Goal: Task Accomplishment & Management: Use online tool/utility

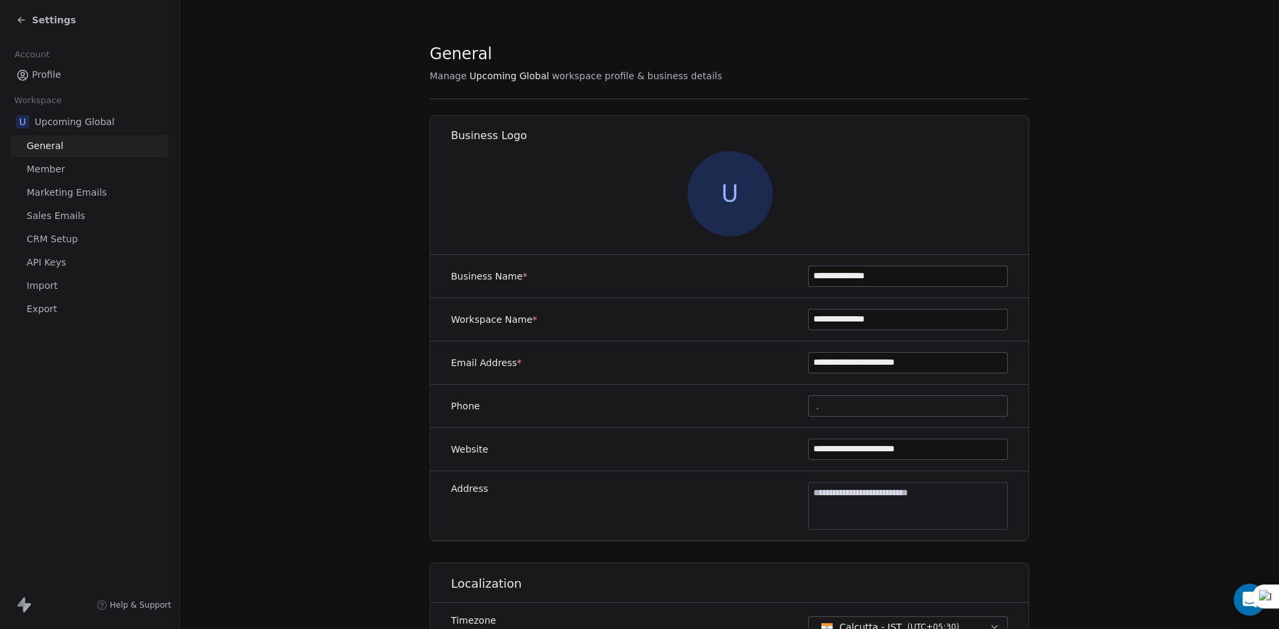
click at [65, 25] on span "Settings" at bounding box center [54, 19] width 44 height 13
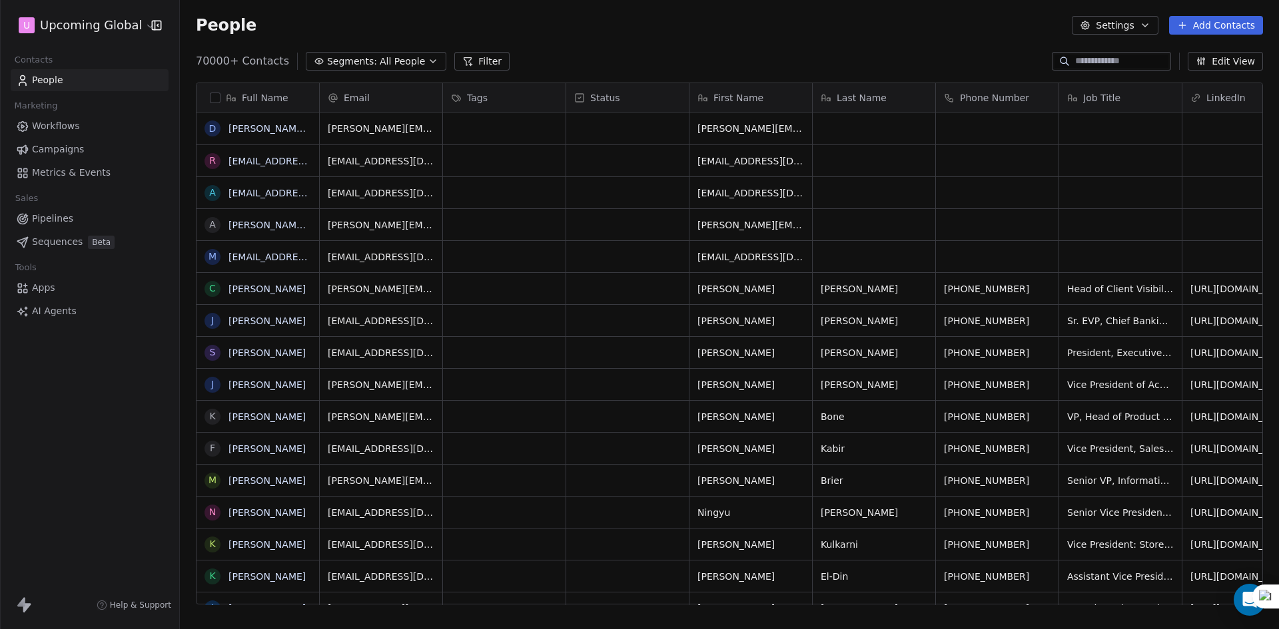
scroll to position [543, 1089]
click at [360, 62] on span "Segments:" at bounding box center [352, 62] width 50 height 14
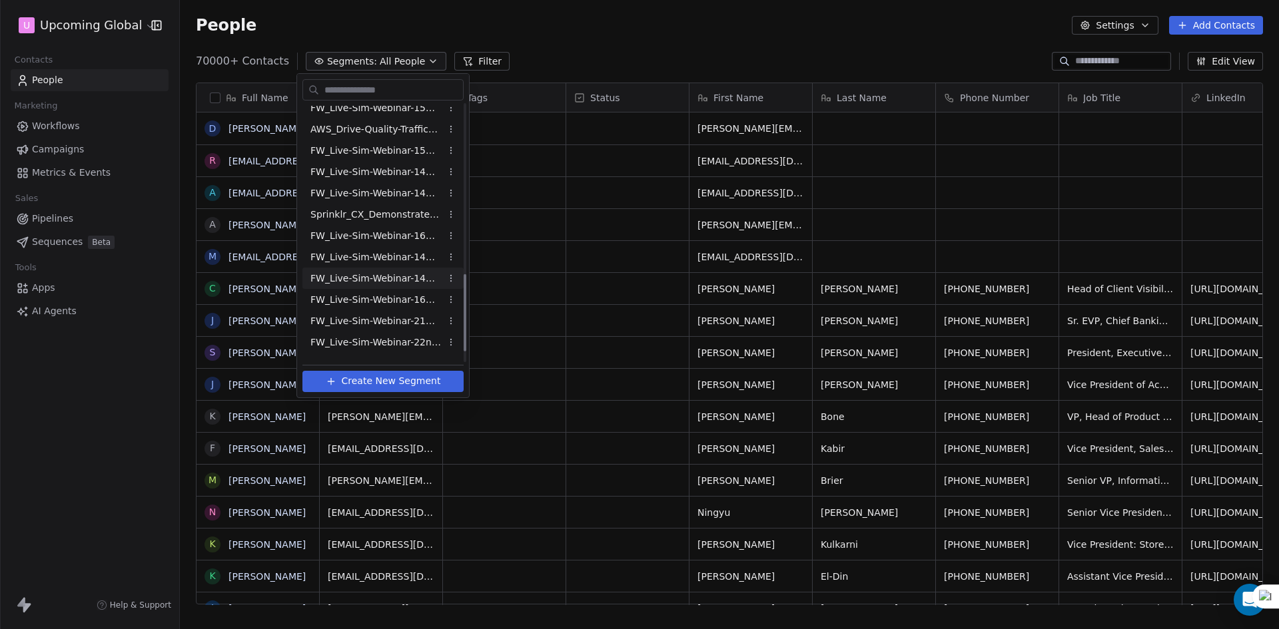
scroll to position [532, 0]
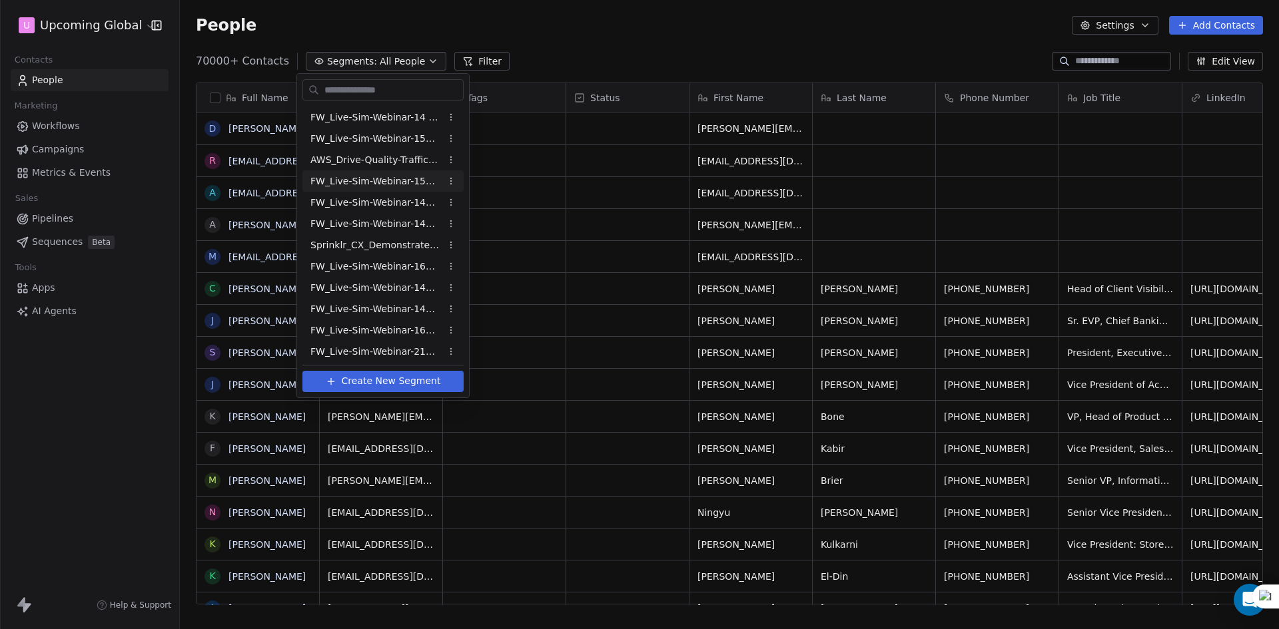
click at [402, 181] on span "FW_Live-Sim-Webinar-15Oct'25-NA" at bounding box center [375, 181] width 131 height 14
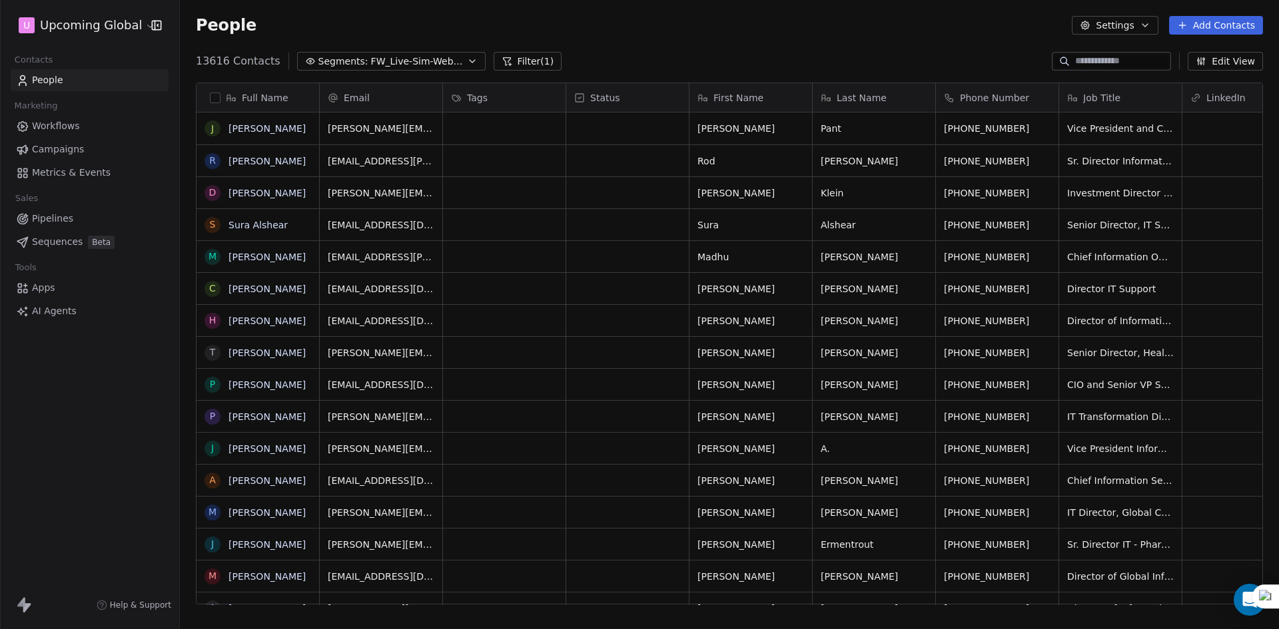
scroll to position [543, 1089]
click at [371, 61] on span "FW_Live-Sim-Webinar-15Oct'25-NA" at bounding box center [417, 62] width 93 height 14
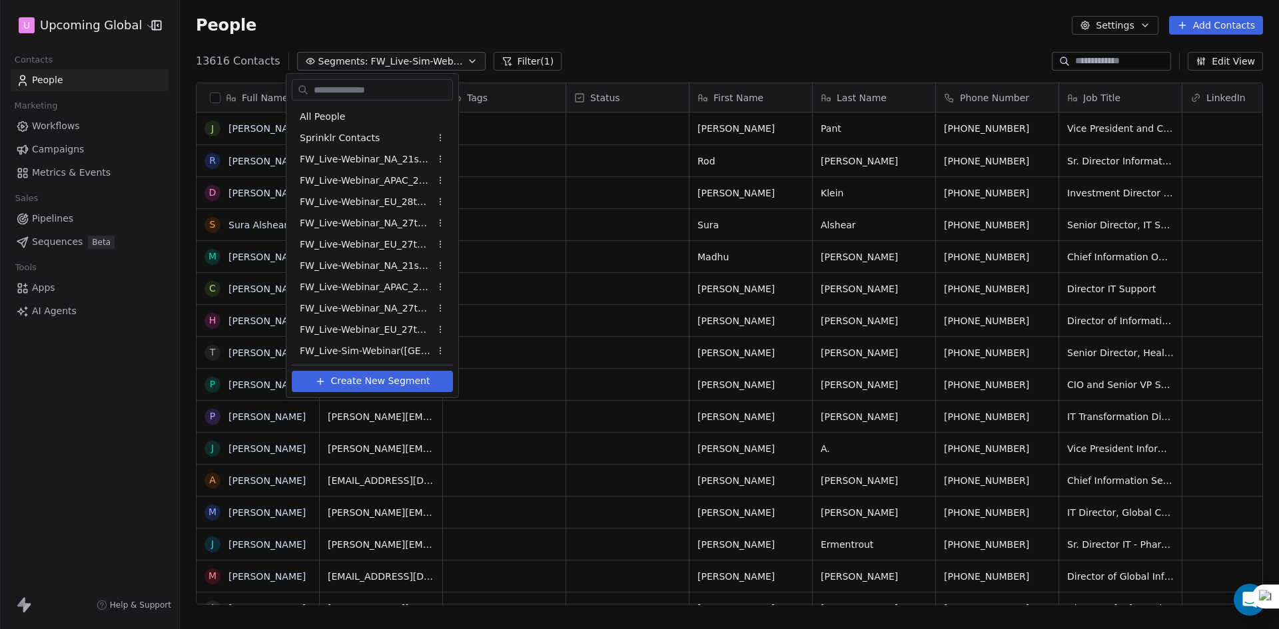
scroll to position [364, 0]
click at [675, 53] on html "U Upcoming Global Contacts People Marketing Workflows Campaigns Metrics & Event…" at bounding box center [639, 314] width 1279 height 629
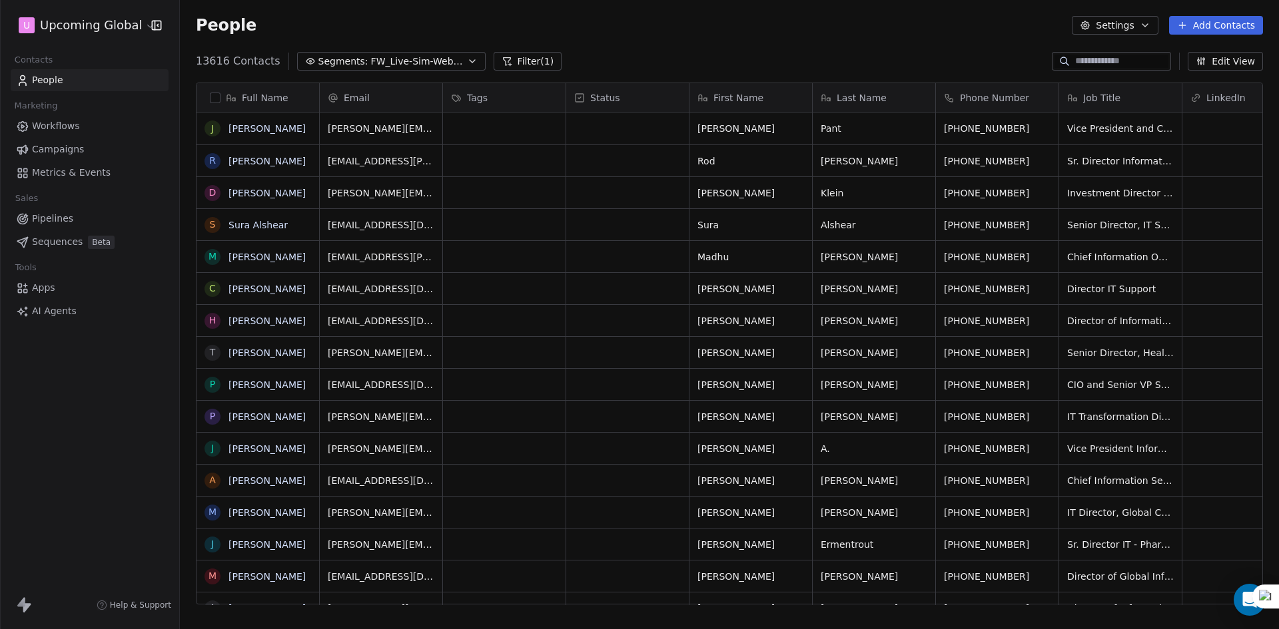
click at [216, 95] on button "button" at bounding box center [215, 98] width 11 height 11
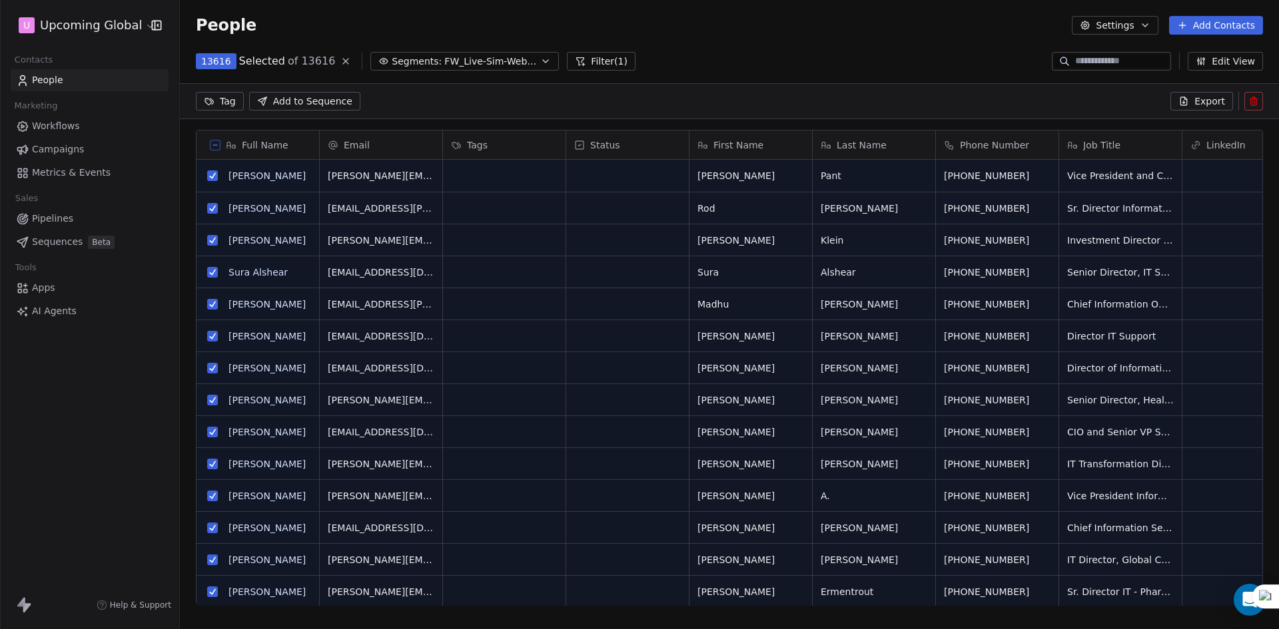
scroll to position [497, 1089]
drag, startPoint x: 760, startPoint y: 41, endPoint x: 773, endPoint y: 46, distance: 13.7
click at [760, 41] on div "People Settings Add Contacts" at bounding box center [729, 25] width 1099 height 51
click at [1147, 22] on icon "button" at bounding box center [1145, 25] width 11 height 11
click at [1124, 116] on span "Export" at bounding box center [1123, 118] width 31 height 14
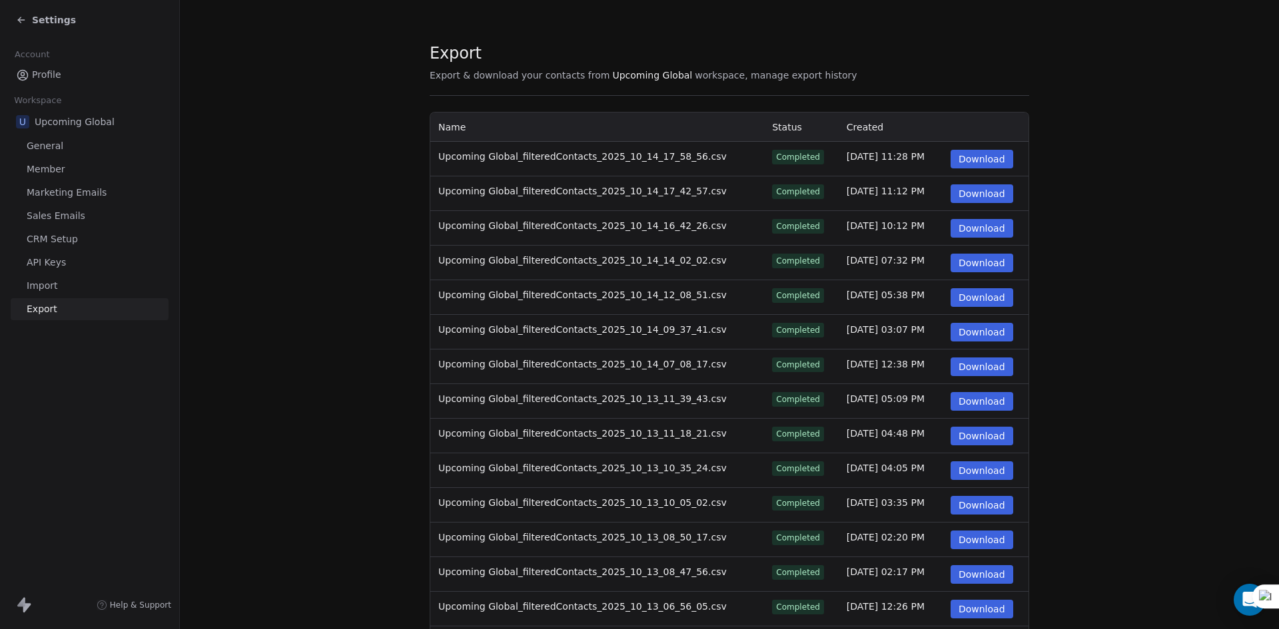
click at [958, 161] on button "Download" at bounding box center [981, 159] width 63 height 19
click at [863, 46] on div "Export Export & download your contacts from Upcoming Global workspace, manage e…" at bounding box center [729, 58] width 599 height 31
click at [44, 16] on span "Settings" at bounding box center [54, 19] width 44 height 13
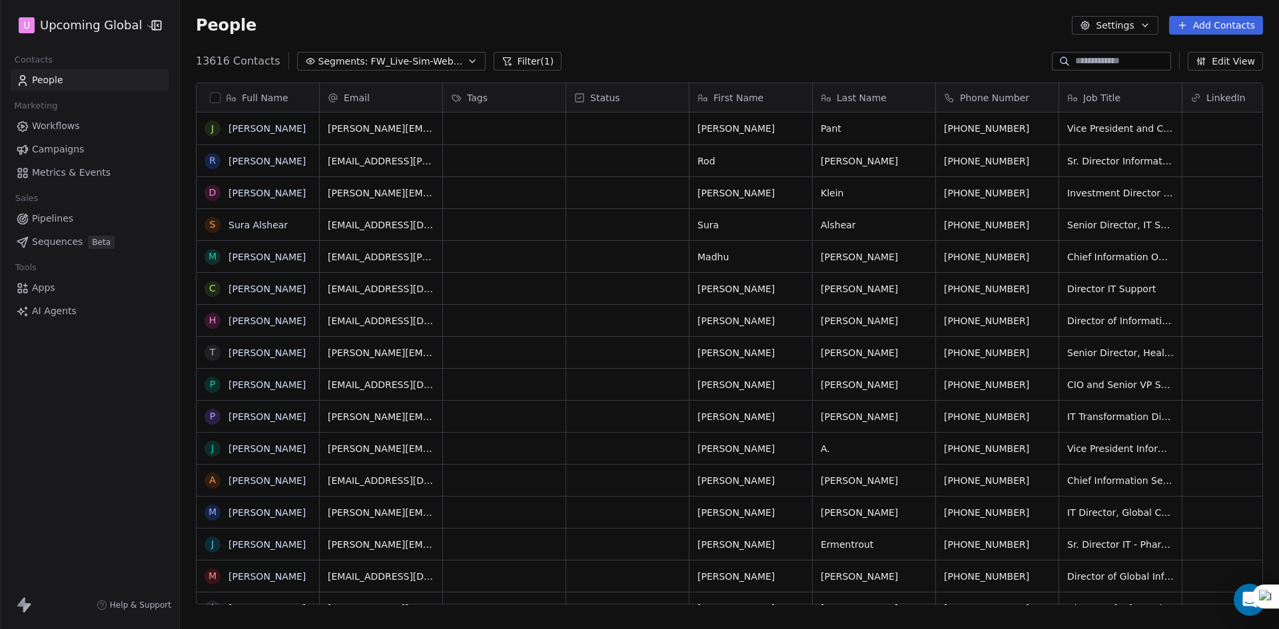
scroll to position [543, 1089]
click at [216, 97] on button "button" at bounding box center [215, 98] width 11 height 11
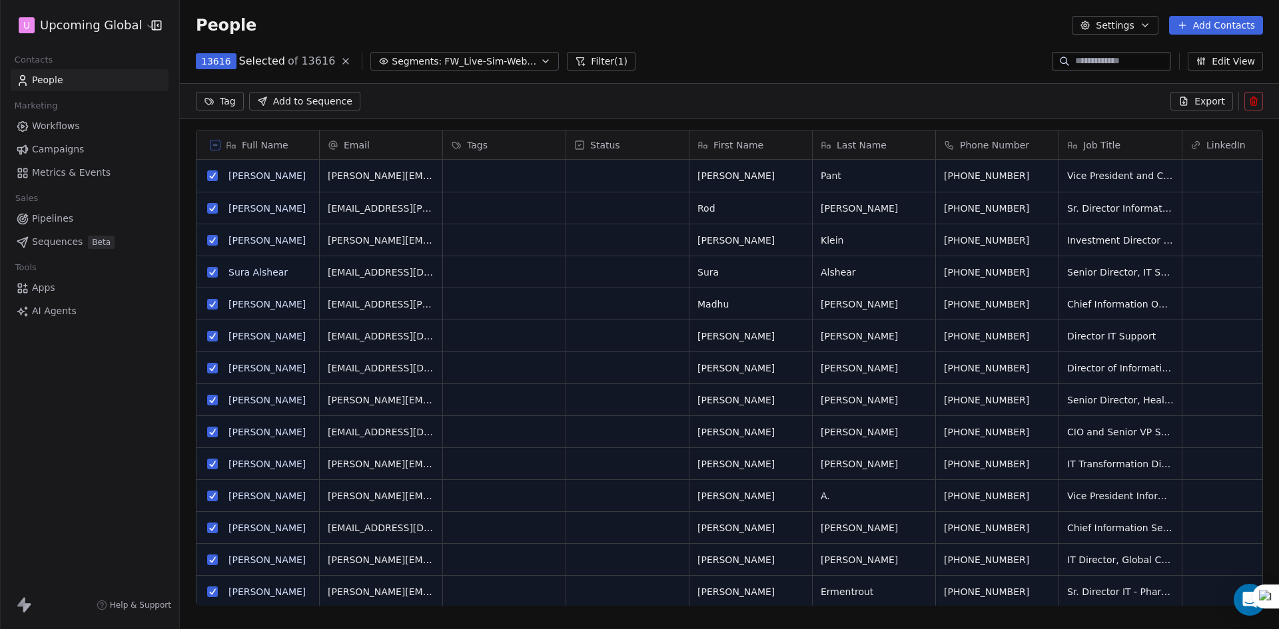
scroll to position [497, 1089]
click at [1216, 101] on span "Export" at bounding box center [1209, 101] width 31 height 13
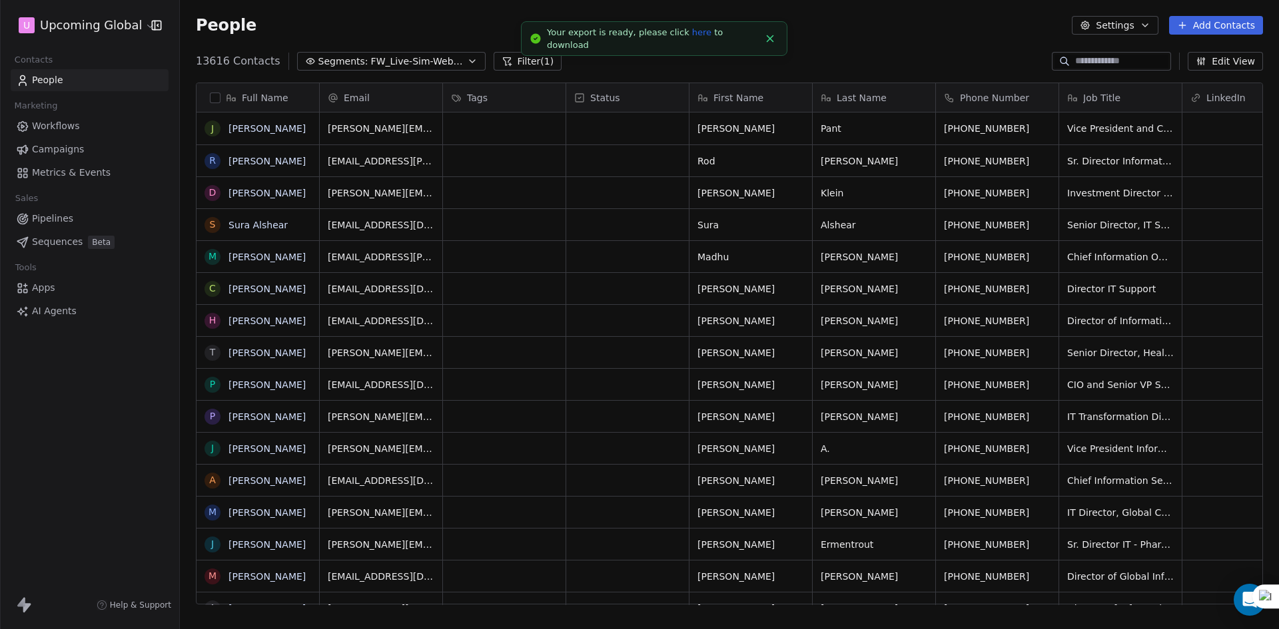
click at [692, 37] on link "here" at bounding box center [701, 32] width 19 height 10
click at [442, 62] on span "FW_Live-Sim-Webinar-15Oct'25-NA" at bounding box center [417, 62] width 93 height 14
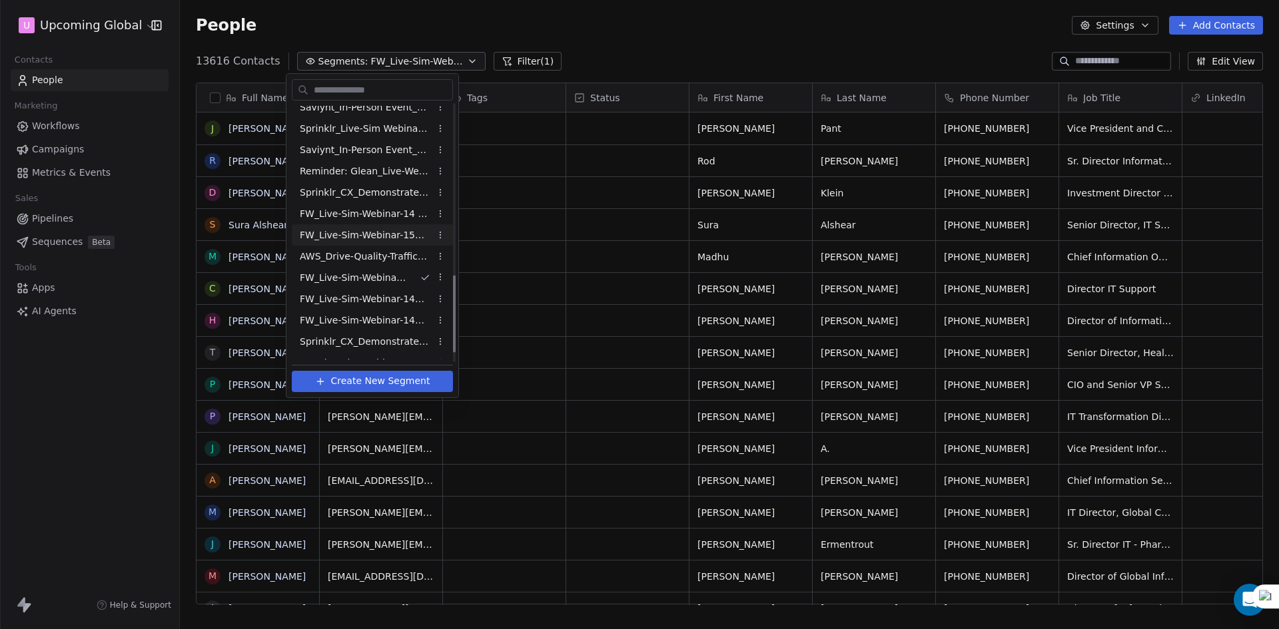
scroll to position [599, 0]
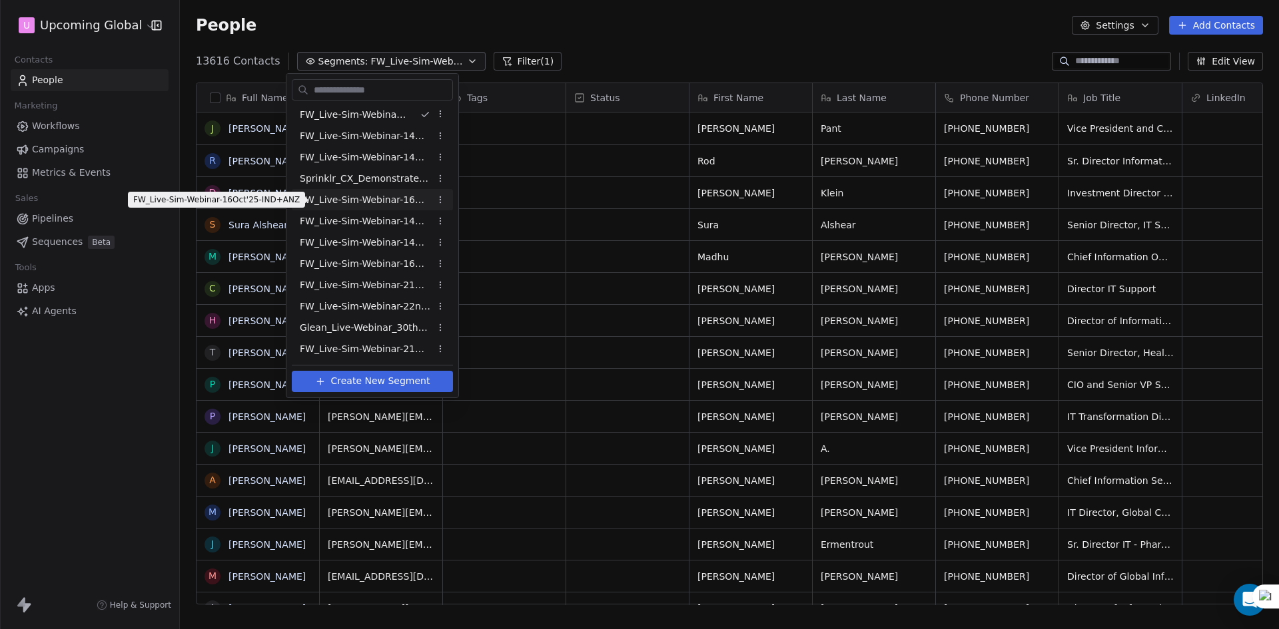
click at [406, 198] on span "FW_Live-Sim-Webinar-16Oct'25-IND+ANZ" at bounding box center [365, 200] width 131 height 14
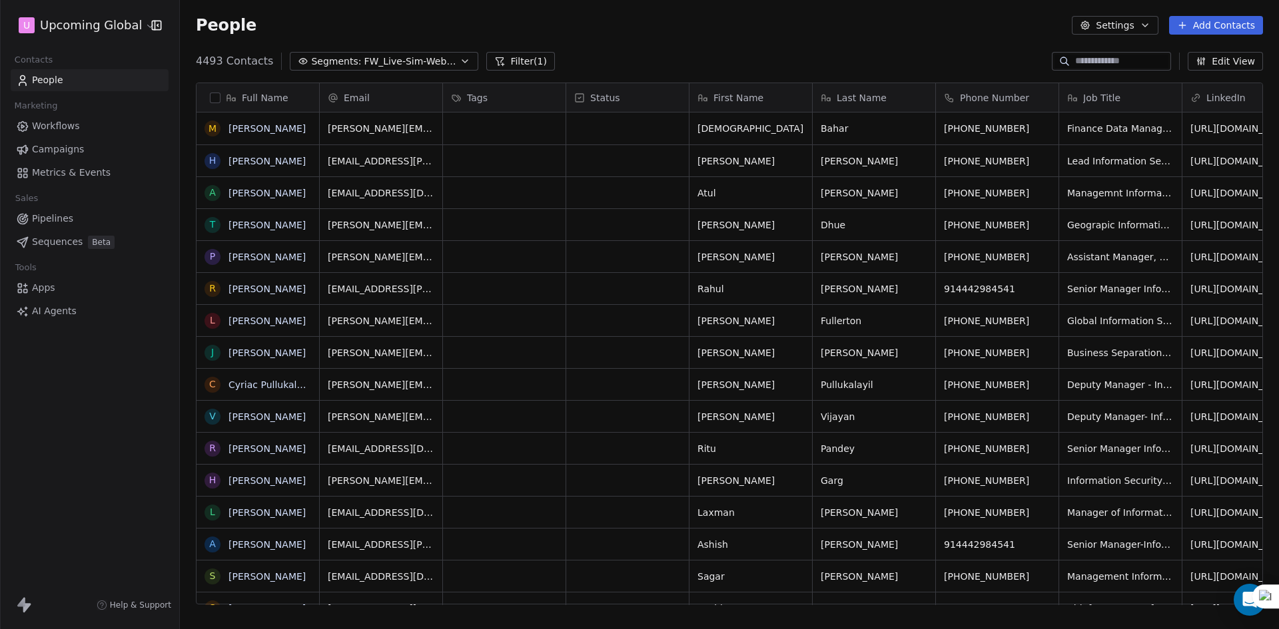
scroll to position [543, 1089]
click at [393, 57] on span "FW_Live-Sim-Webinar-16Oct'25-IND+ANZ" at bounding box center [410, 62] width 93 height 14
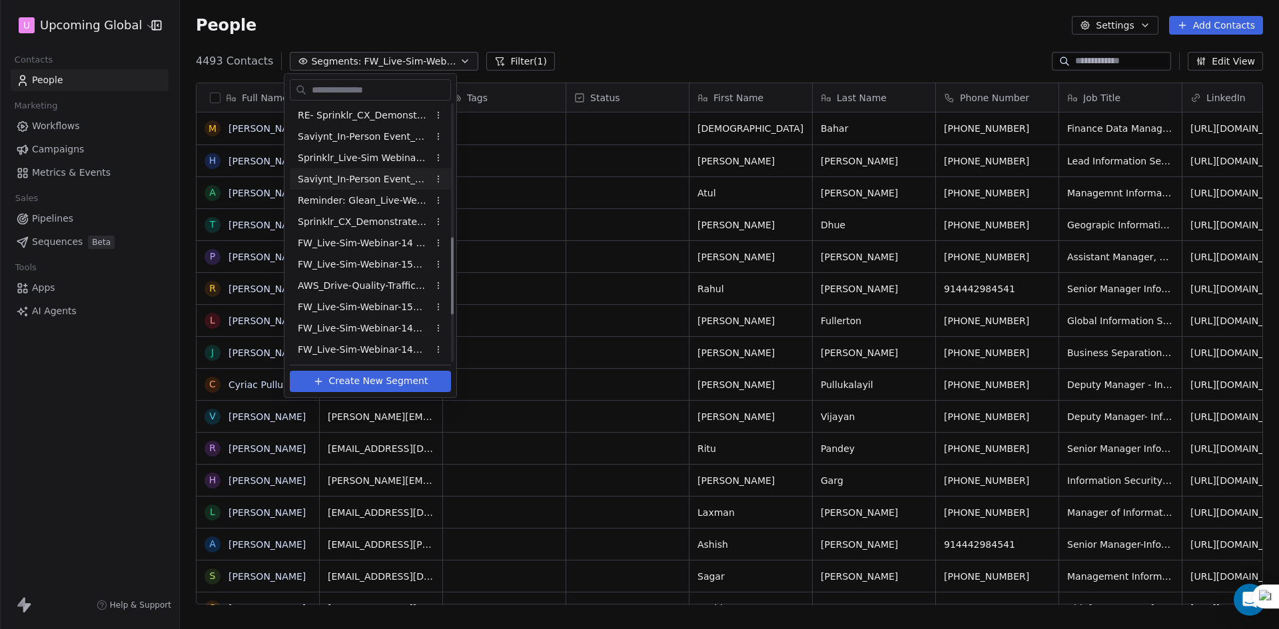
scroll to position [466, 0]
click at [390, 332] on span "FW_Live-Sim-Webinar-16Oct'25-IND+ANZ" at bounding box center [352, 333] width 109 height 14
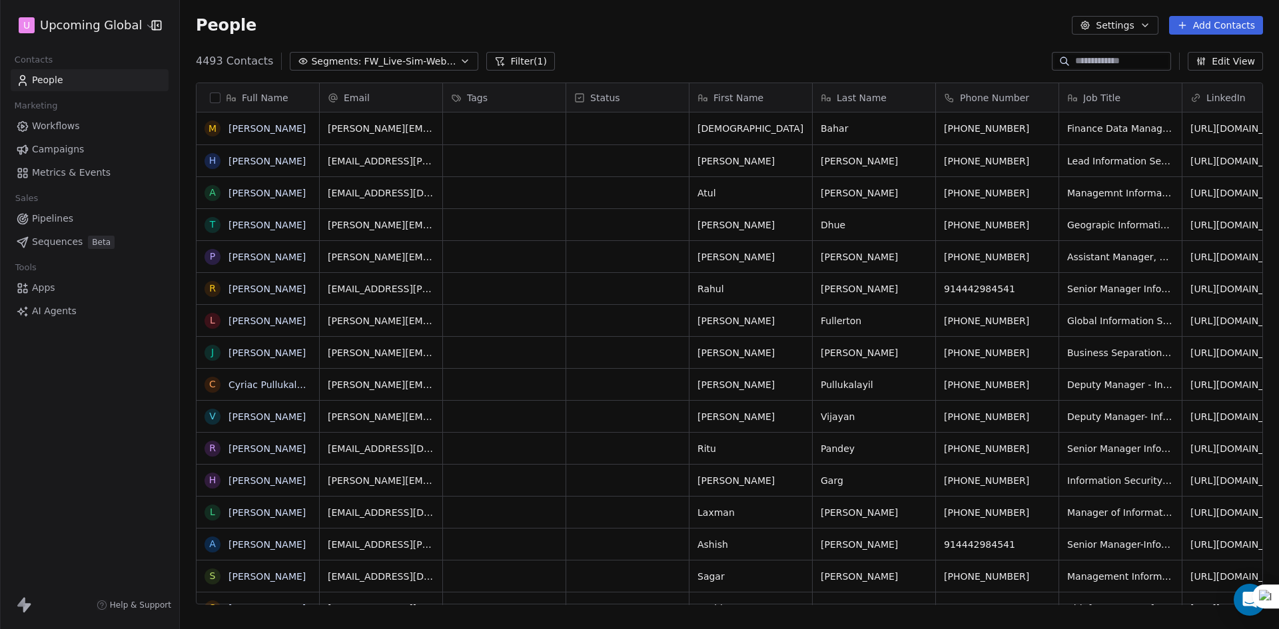
click at [216, 95] on button "button" at bounding box center [215, 98] width 11 height 11
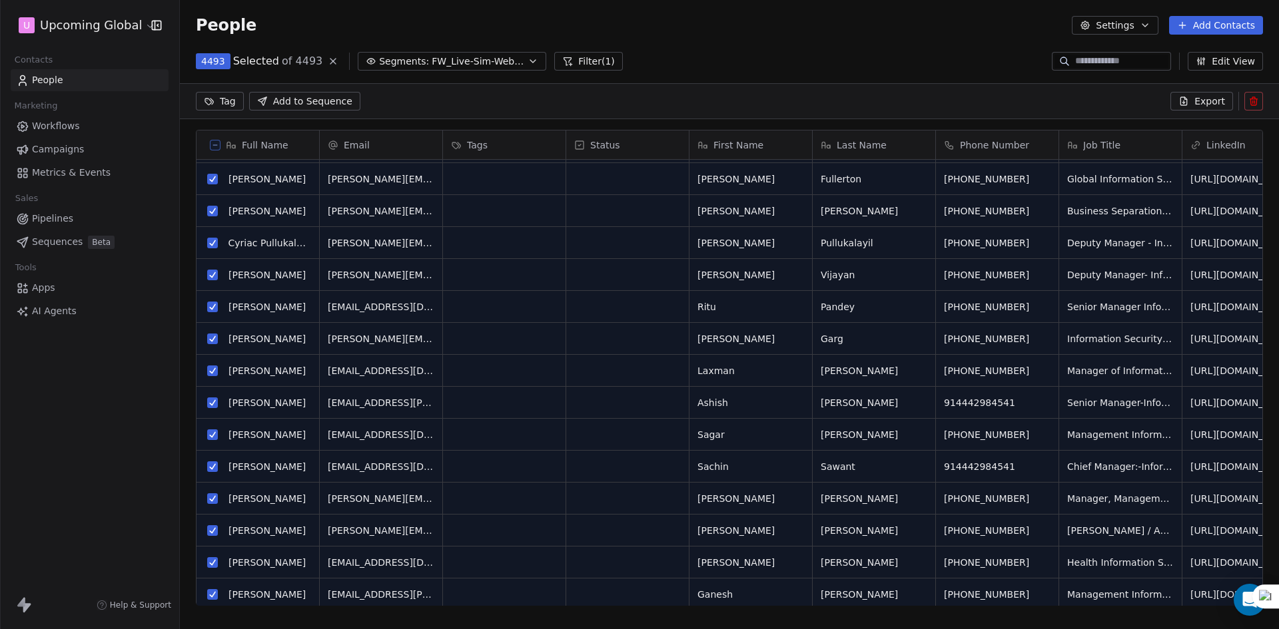
scroll to position [200, 0]
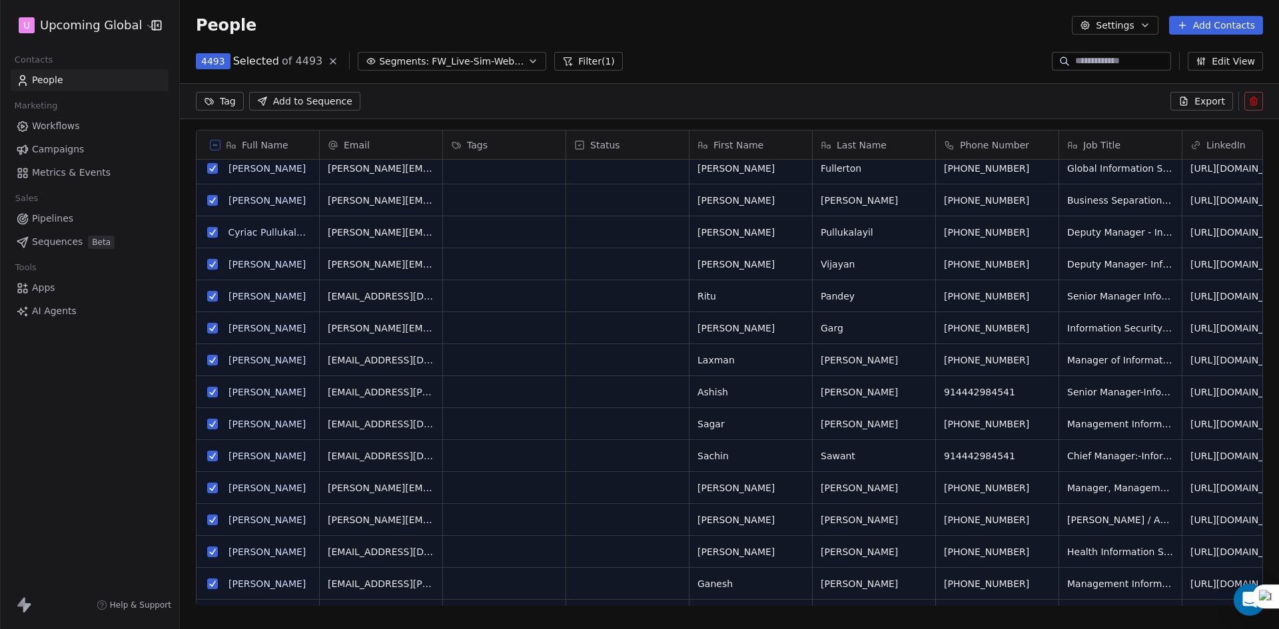
click at [1206, 102] on span "Export" at bounding box center [1209, 101] width 31 height 13
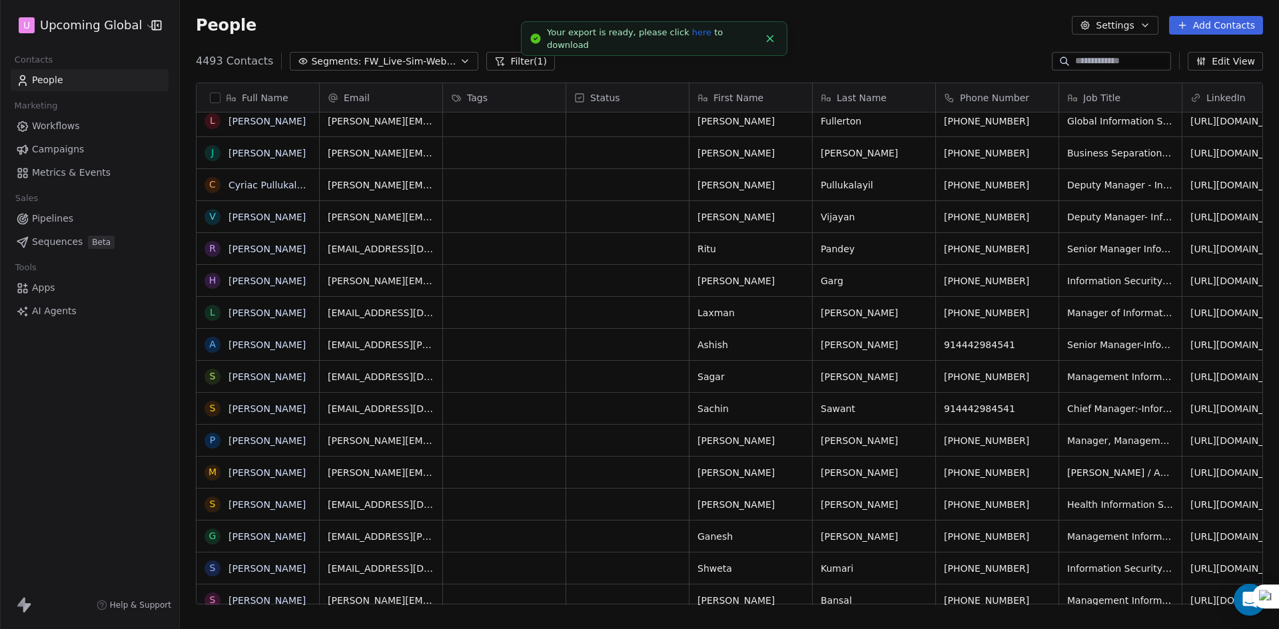
click at [692, 37] on link "here" at bounding box center [701, 32] width 19 height 10
click at [210, 95] on button "button" at bounding box center [215, 98] width 11 height 11
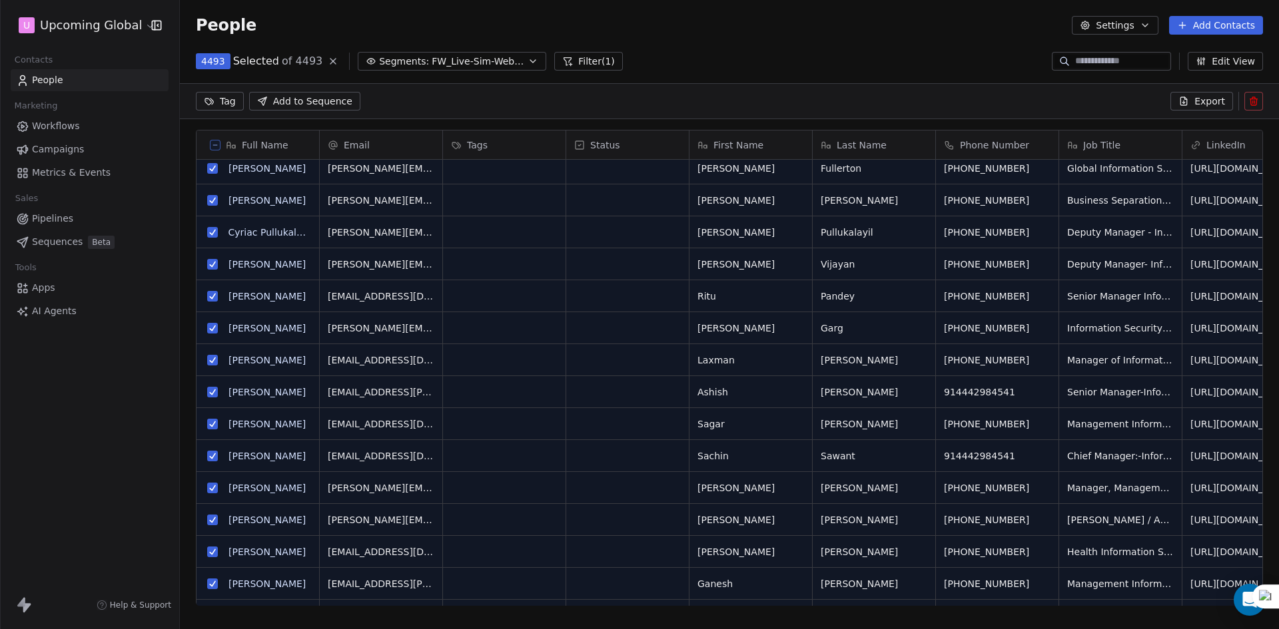
click at [1195, 99] on button "Export" at bounding box center [1201, 101] width 63 height 19
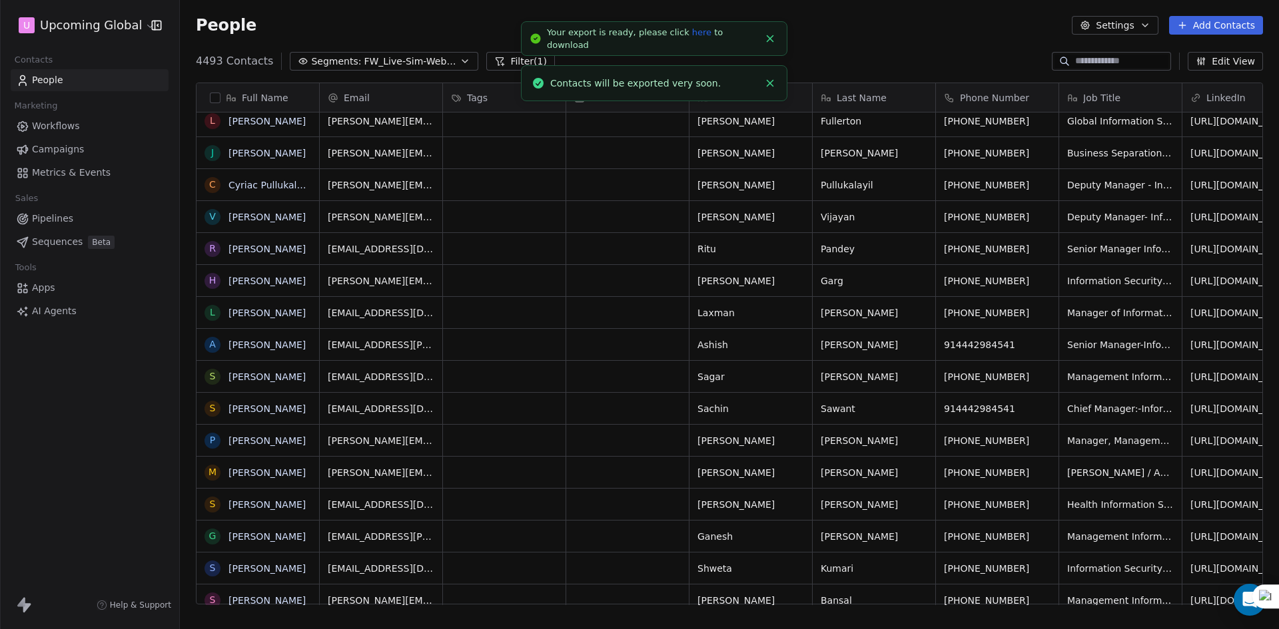
click at [692, 35] on link "here" at bounding box center [701, 32] width 19 height 10
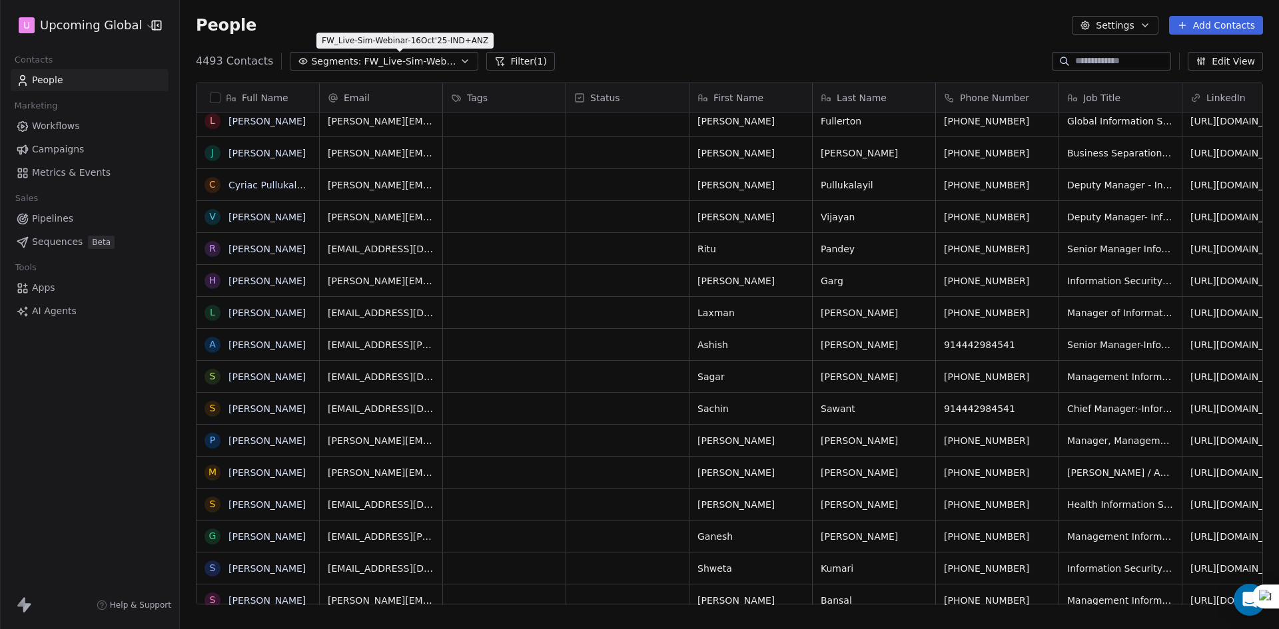
click at [435, 57] on span "FW_Live-Sim-Webinar-16Oct'25-IND+ANZ" at bounding box center [410, 62] width 93 height 14
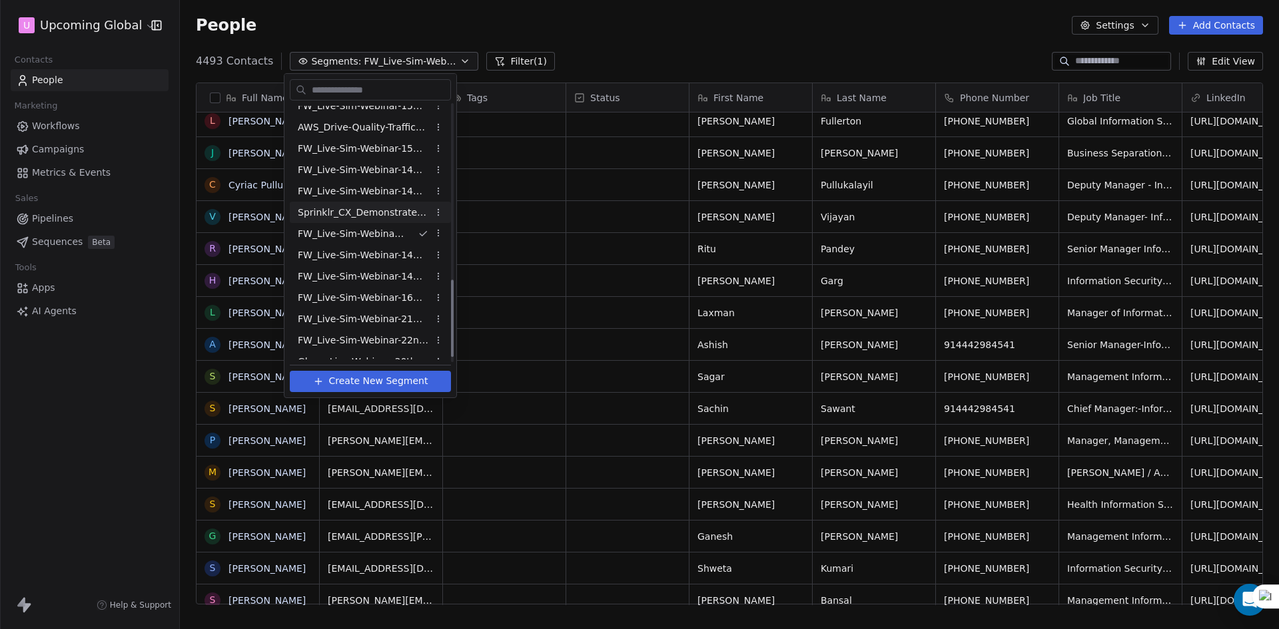
scroll to position [583, 0]
click at [400, 276] on span "FW_Live-Sim-Webinar-16Oct'25-NA" at bounding box center [363, 280] width 131 height 14
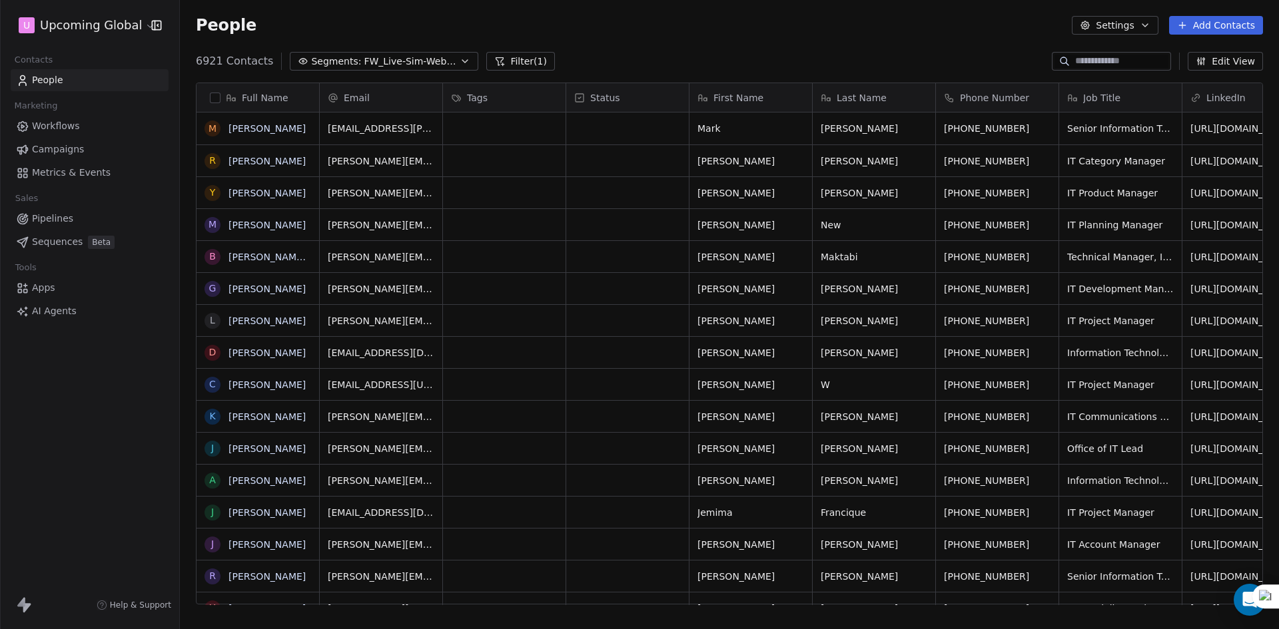
scroll to position [543, 1089]
click at [216, 96] on button "button" at bounding box center [215, 98] width 11 height 11
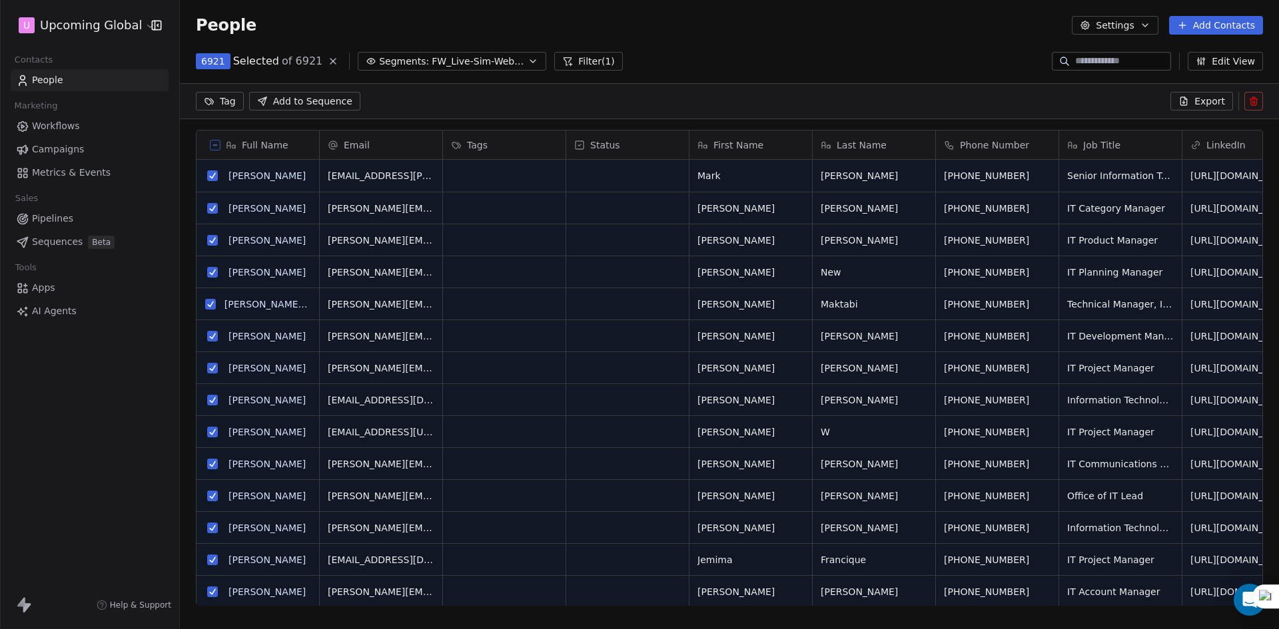
scroll to position [497, 1089]
click at [1216, 97] on span "Export" at bounding box center [1209, 101] width 31 height 13
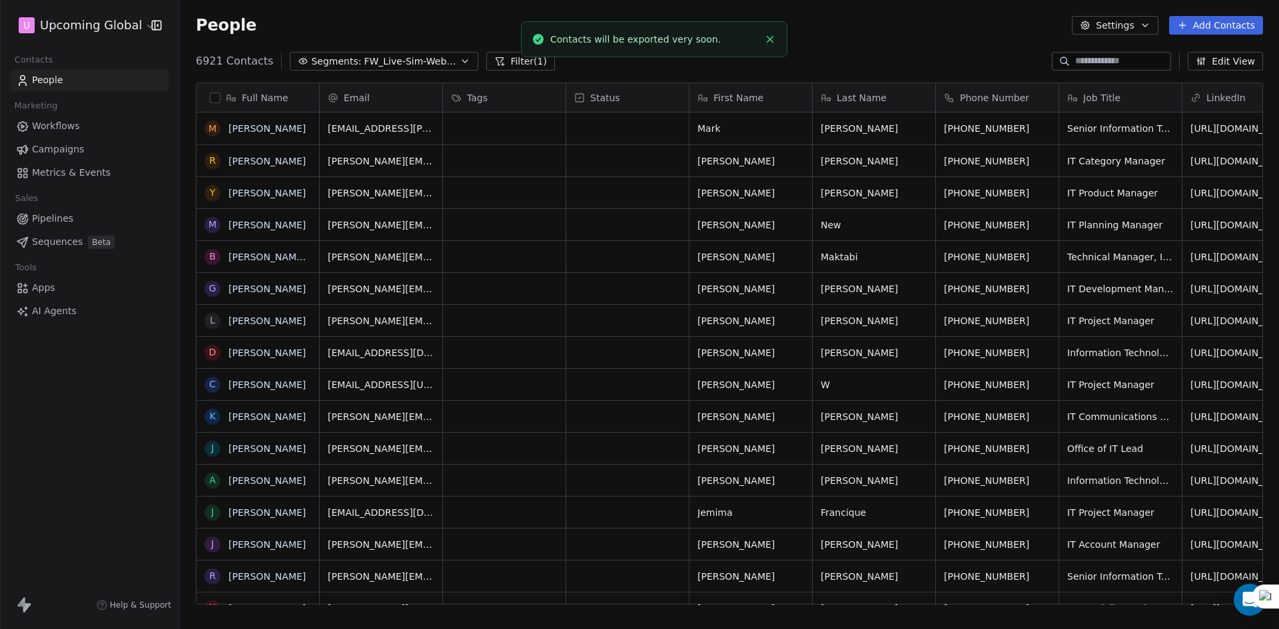
scroll to position [543, 1089]
click at [692, 37] on link "here" at bounding box center [701, 32] width 19 height 10
